Goal: Task Accomplishment & Management: Use online tool/utility

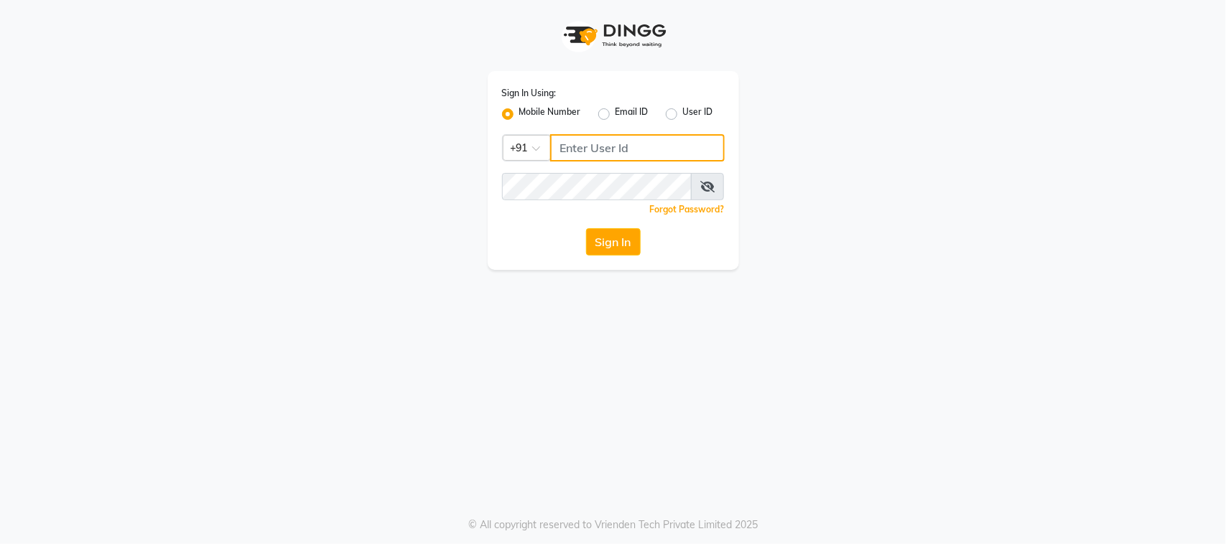
type input "9167849534"
click at [686, 116] on label "User ID" at bounding box center [698, 114] width 30 height 17
click at [686, 115] on input "User ID" at bounding box center [687, 110] width 9 height 9
radio input "true"
radio input "false"
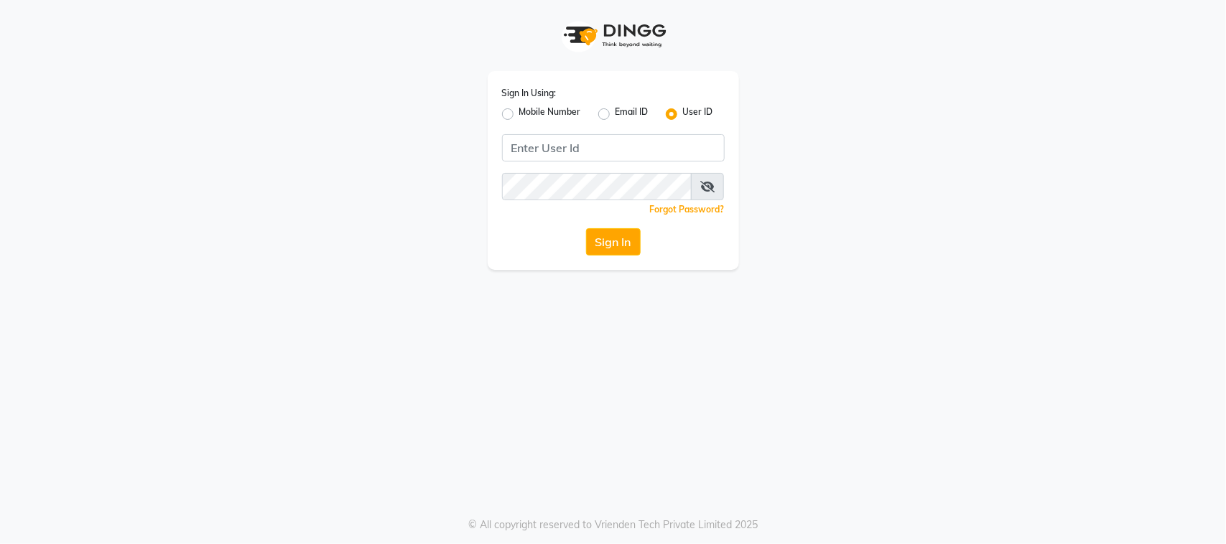
click at [519, 116] on label "Mobile Number" at bounding box center [550, 114] width 62 height 17
click at [519, 115] on input "Mobile Number" at bounding box center [523, 110] width 9 height 9
radio input "true"
radio input "false"
click at [604, 157] on input "Username" at bounding box center [637, 147] width 175 height 27
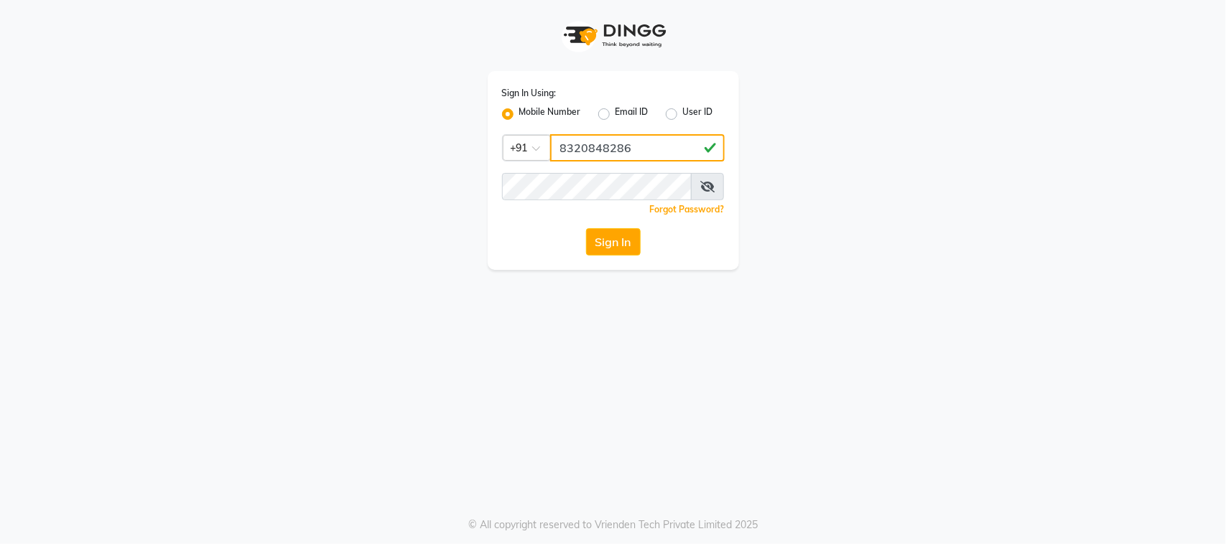
type input "8320848286"
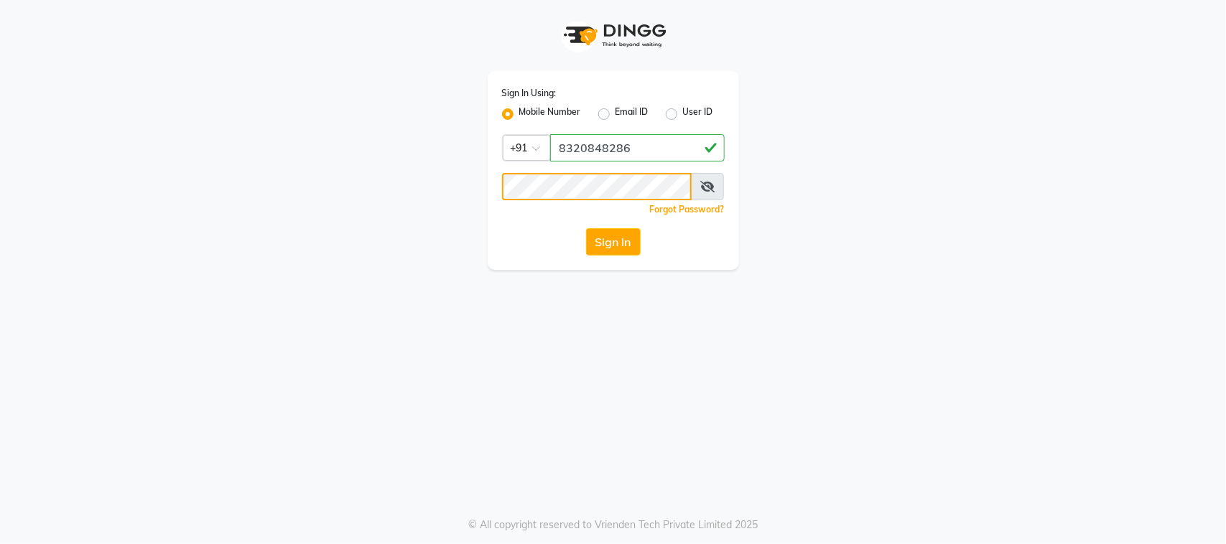
click at [586, 228] on button "Sign In" at bounding box center [613, 241] width 55 height 27
